Goal: Task Accomplishment & Management: Complete application form

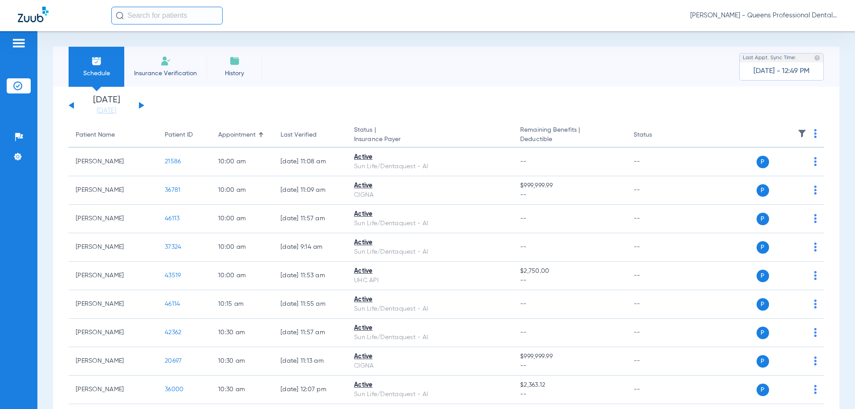
click at [150, 79] on li "Insurance Verification" at bounding box center [165, 67] width 82 height 40
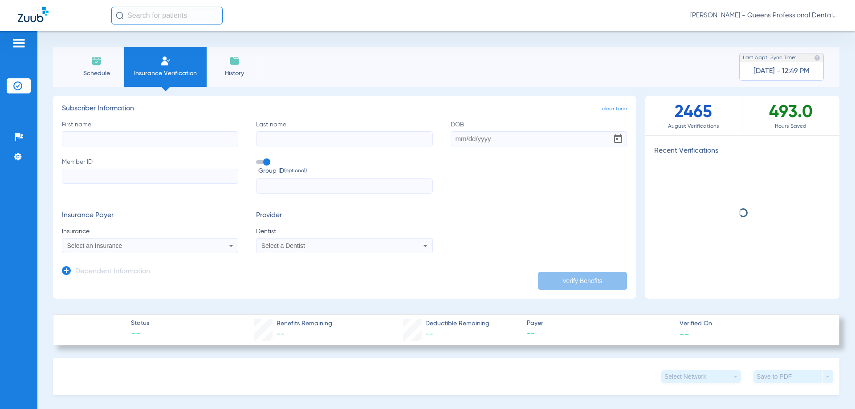
click at [109, 140] on input "First name" at bounding box center [150, 138] width 176 height 15
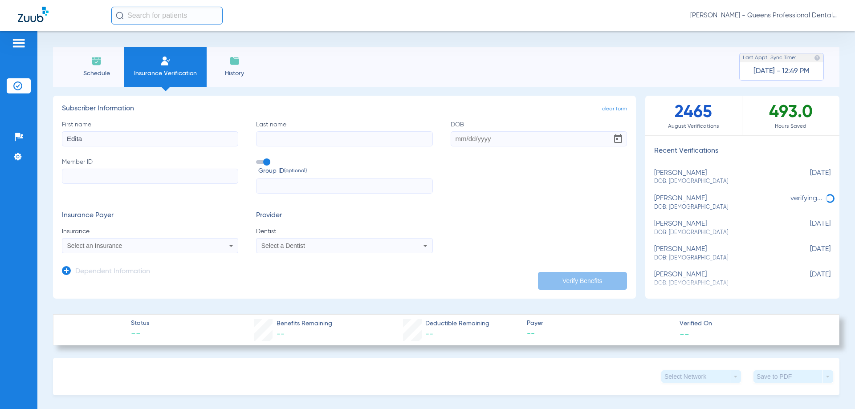
type input "Edita"
type input "[PERSON_NAME]"
click at [463, 139] on input "DOB" at bounding box center [539, 138] width 176 height 15
click at [463, 139] on input "05131976" at bounding box center [539, 138] width 176 height 15
type input "[DATE]"
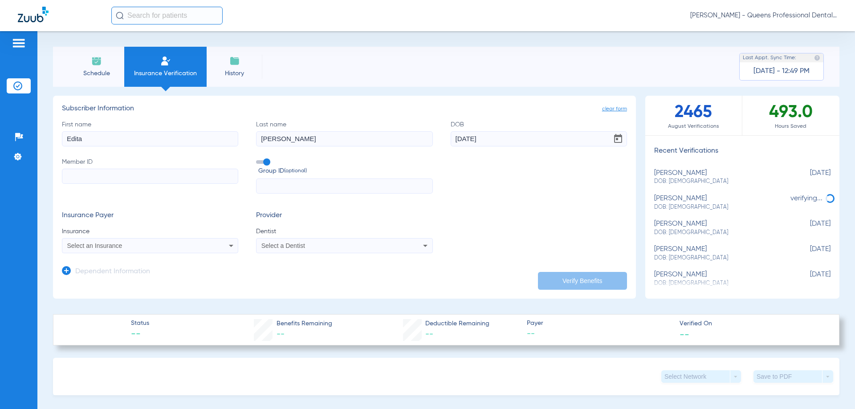
click at [123, 179] on input "Member ID" at bounding box center [150, 176] width 176 height 15
type input "W292089135"
click at [127, 249] on div "Select an Insurance" at bounding box center [133, 246] width 133 height 6
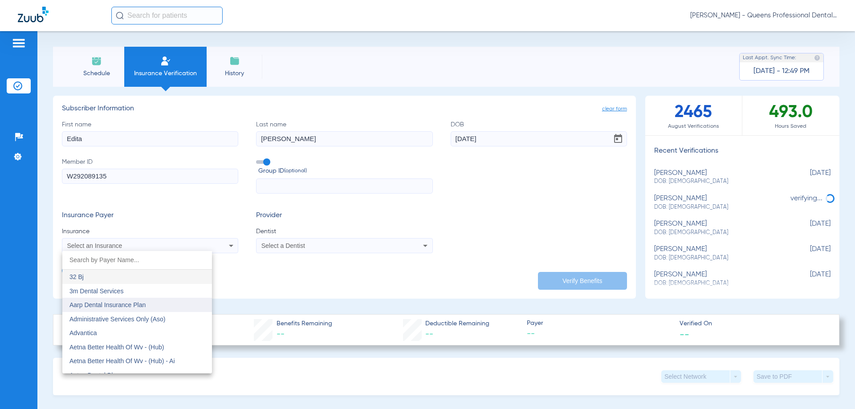
scroll to position [43, 0]
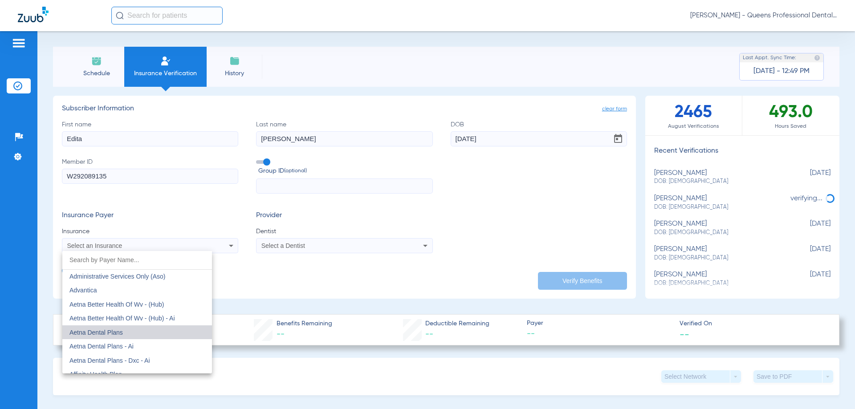
click at [126, 331] on mat-option "Aetna Dental Plans" at bounding box center [137, 333] width 150 height 14
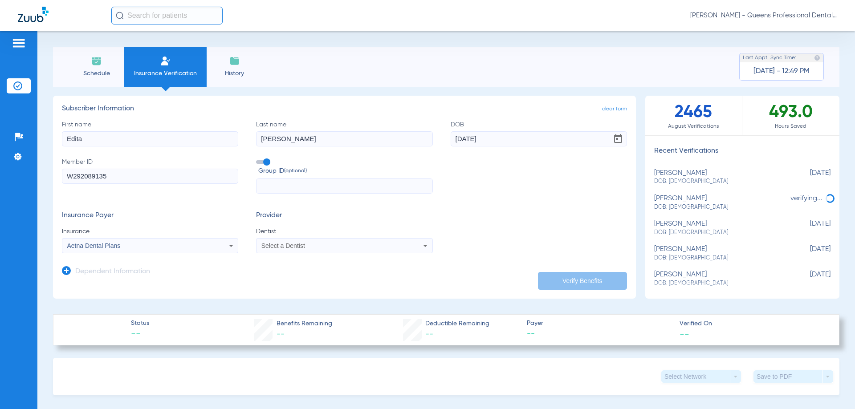
click at [336, 251] on div "Select a Dentist" at bounding box center [344, 245] width 175 height 11
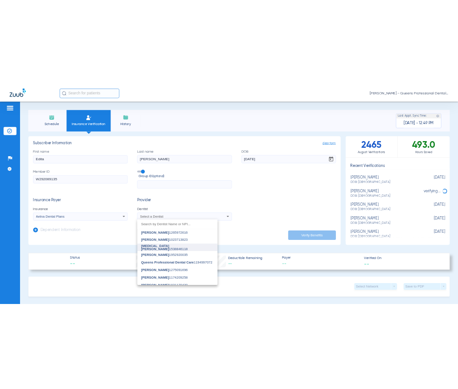
scroll to position [23, 0]
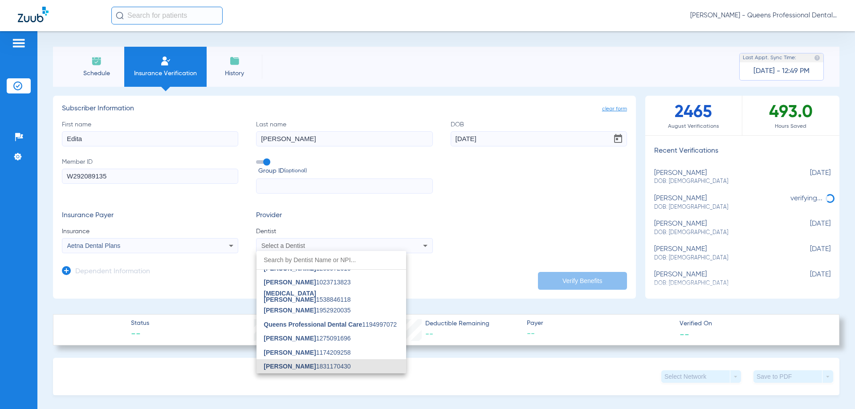
drag, startPoint x: 299, startPoint y: 363, endPoint x: 384, endPoint y: 331, distance: 91.5
click at [299, 363] on mat-option "[PERSON_NAME] 1831170430" at bounding box center [332, 366] width 150 height 14
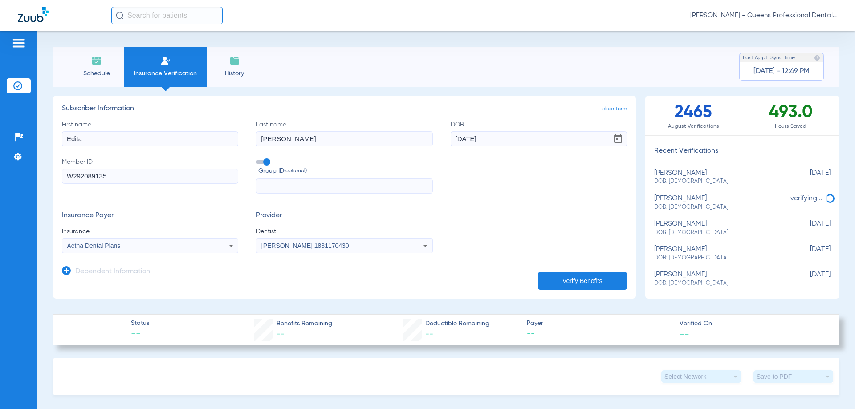
click at [563, 281] on button "Verify Benefits" at bounding box center [582, 281] width 89 height 18
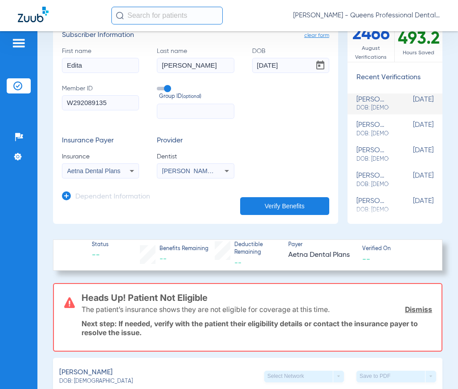
scroll to position [86, 0]
